Goal: Task Accomplishment & Management: Complete application form

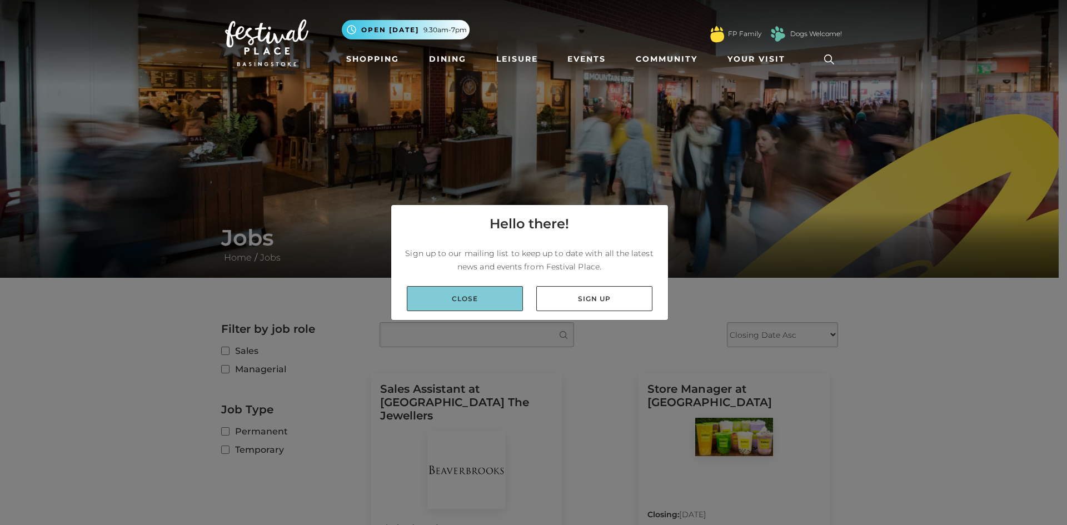
drag, startPoint x: 0, startPoint y: 0, endPoint x: 476, endPoint y: 299, distance: 562.4
click at [476, 299] on link "Close" at bounding box center [465, 298] width 116 height 25
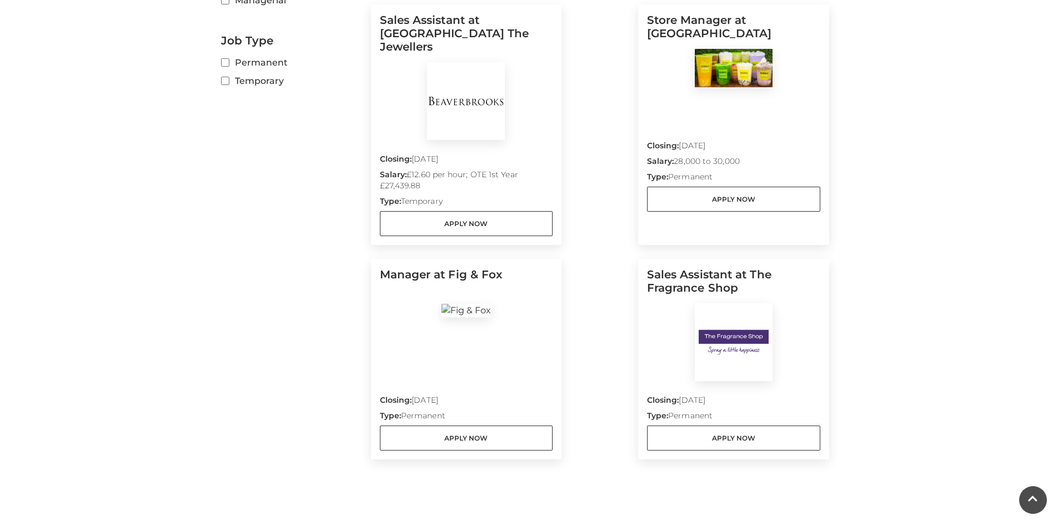
scroll to position [388, 0]
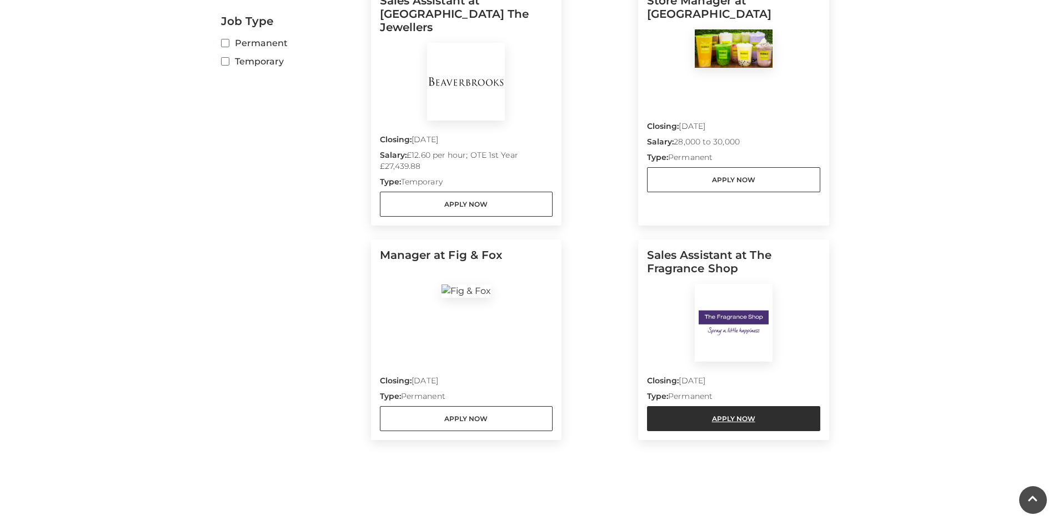
click at [720, 406] on link "Apply Now" at bounding box center [733, 418] width 173 height 25
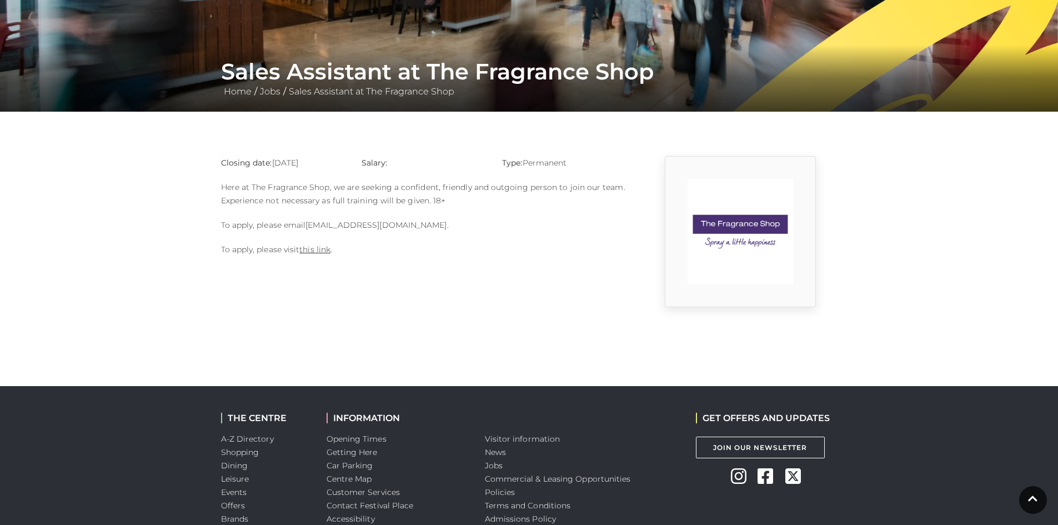
scroll to position [167, 0]
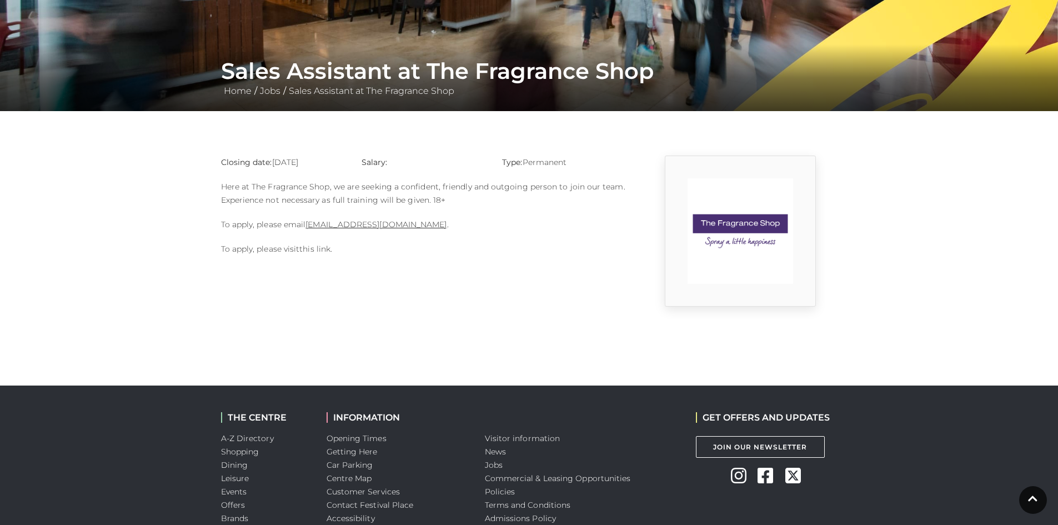
click at [318, 251] on link "this link" at bounding box center [314, 249] width 31 height 10
